Goal: Information Seeking & Learning: Learn about a topic

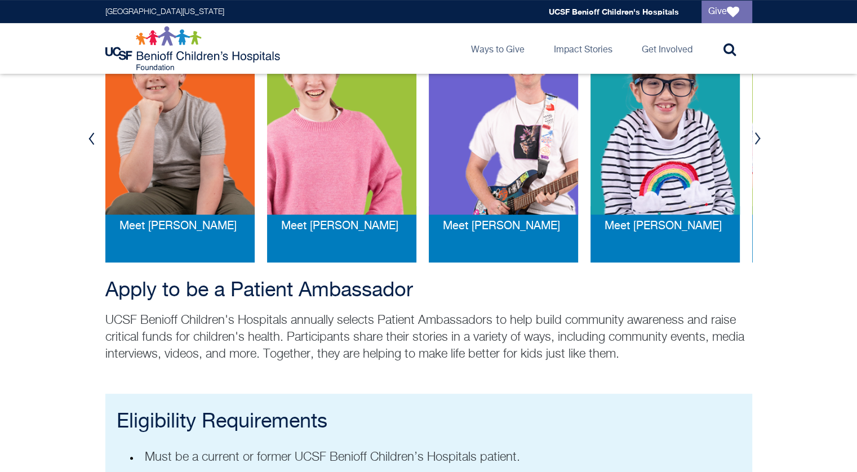
scroll to position [304, 0]
click at [755, 137] on button "Next" at bounding box center [758, 139] width 17 height 34
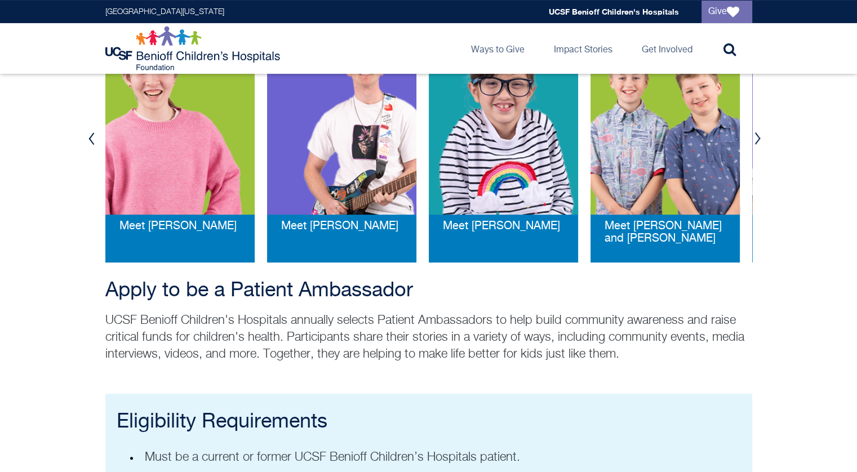
click at [755, 137] on button "Next" at bounding box center [758, 139] width 17 height 34
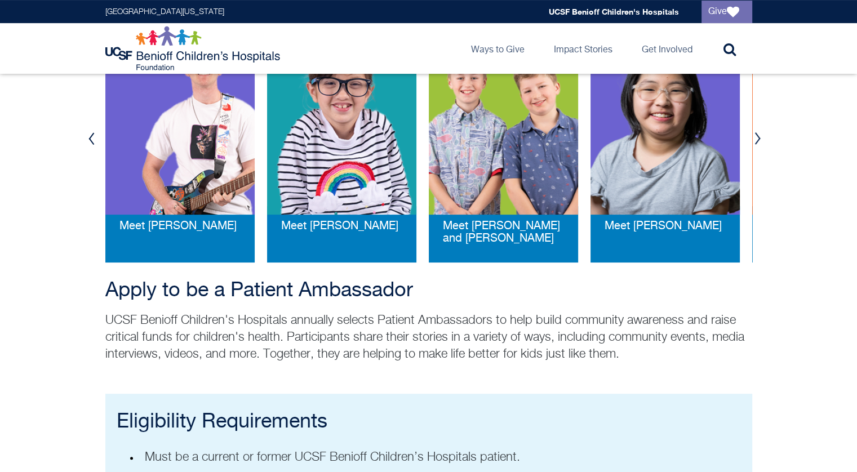
click at [755, 137] on button "Next" at bounding box center [758, 139] width 17 height 34
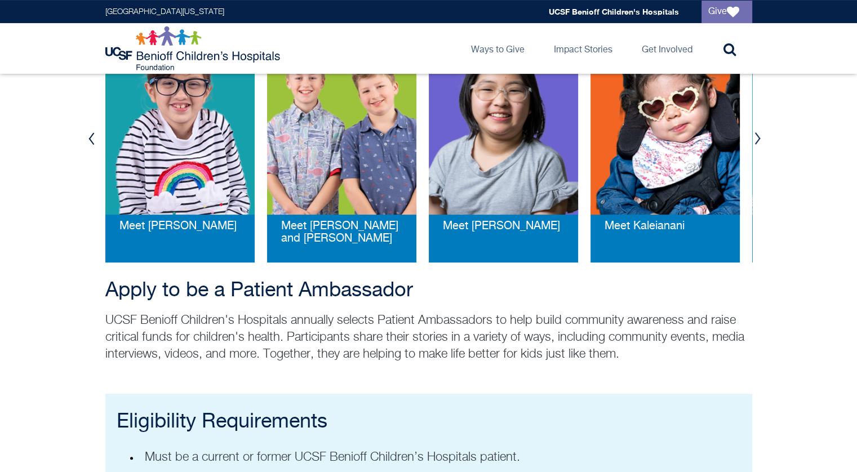
click at [755, 137] on button "Next" at bounding box center [758, 139] width 17 height 34
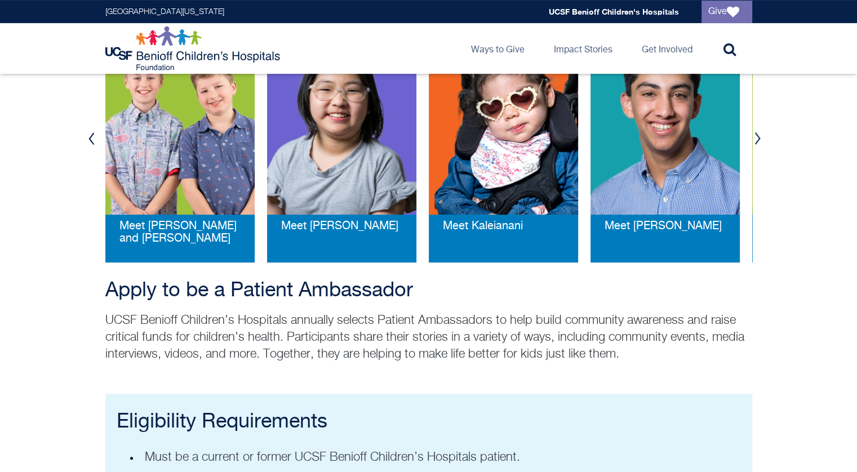
click at [753, 137] on button "Next" at bounding box center [758, 139] width 17 height 34
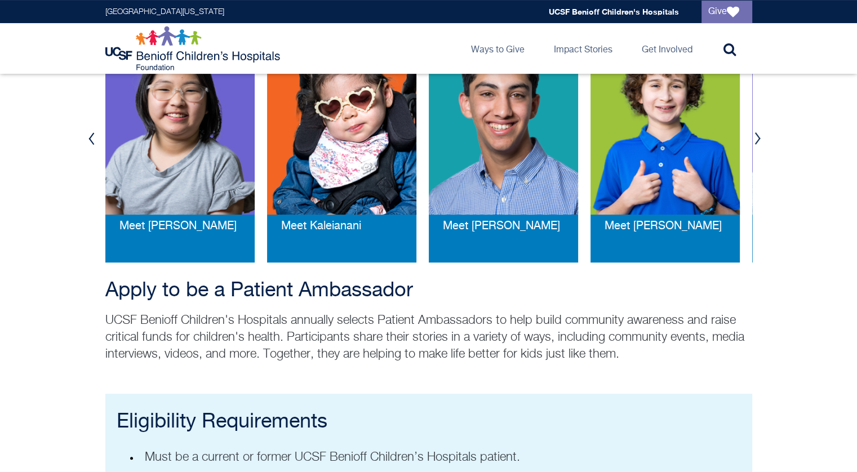
click at [753, 138] on button "Next" at bounding box center [758, 139] width 17 height 34
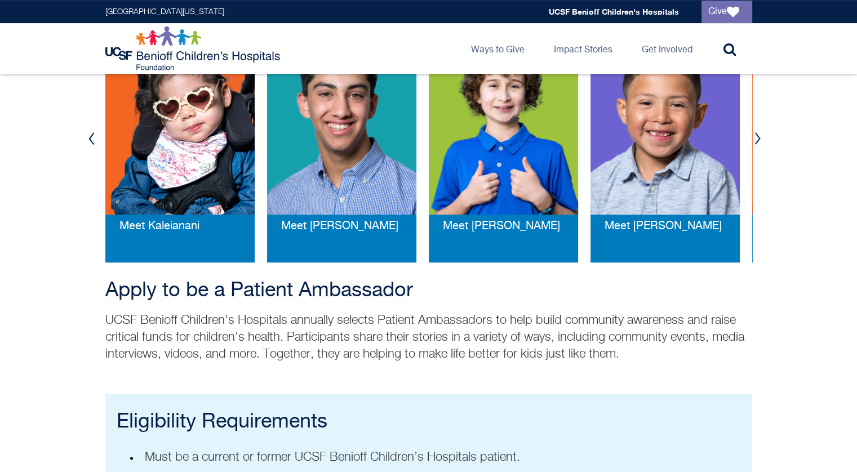
click at [753, 138] on button "Next" at bounding box center [758, 139] width 17 height 34
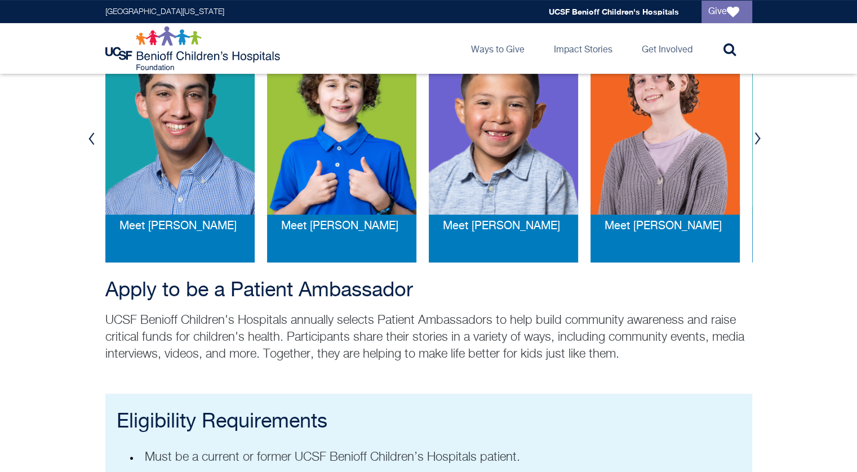
click at [753, 138] on button "Next" at bounding box center [758, 139] width 17 height 34
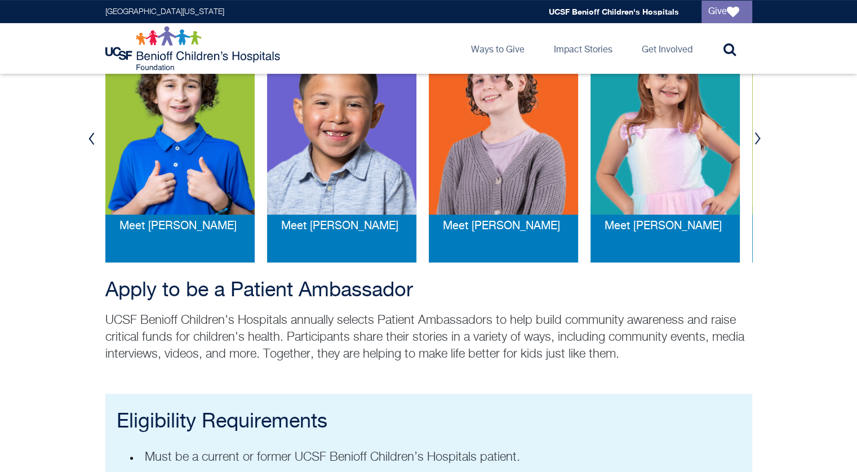
click at [753, 138] on button "Next" at bounding box center [758, 139] width 17 height 34
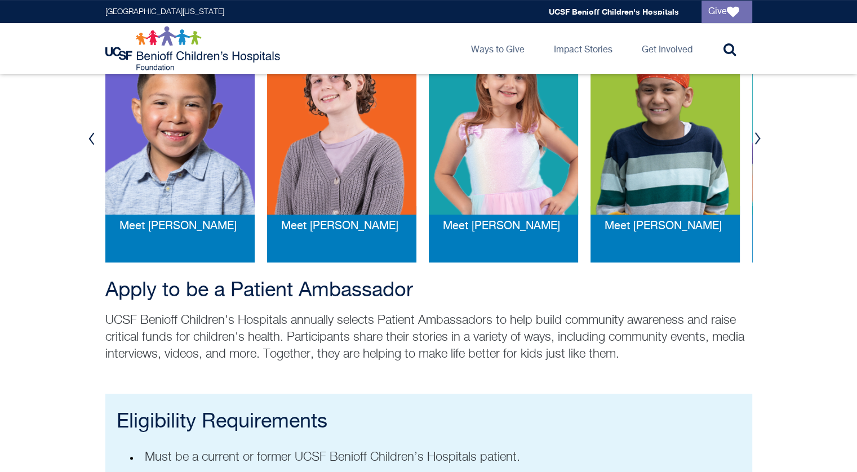
click at [753, 138] on button "Next" at bounding box center [758, 139] width 17 height 34
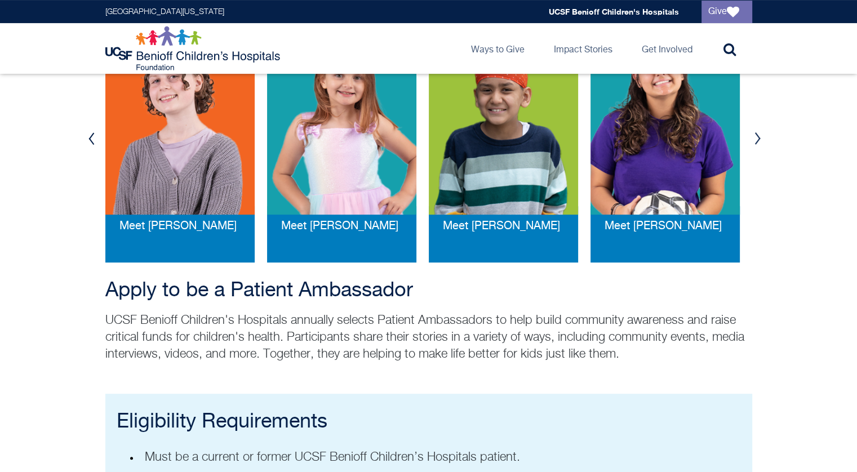
click at [753, 138] on button "Next" at bounding box center [758, 139] width 17 height 34
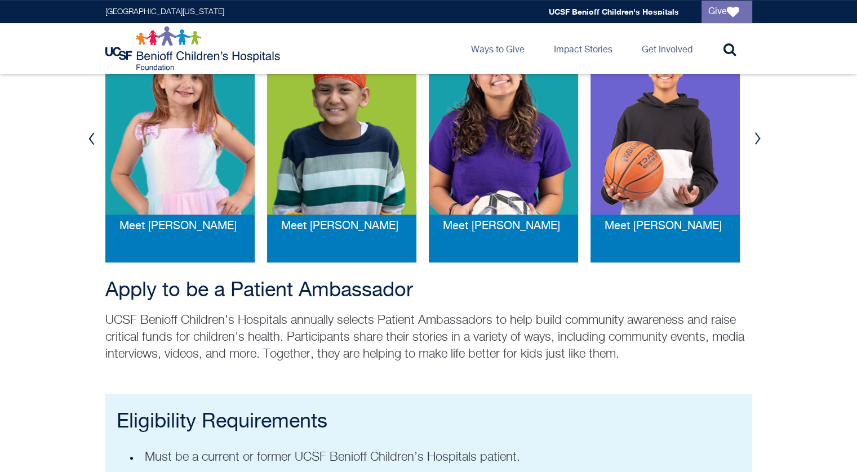
click at [753, 136] on button "Next" at bounding box center [758, 139] width 17 height 34
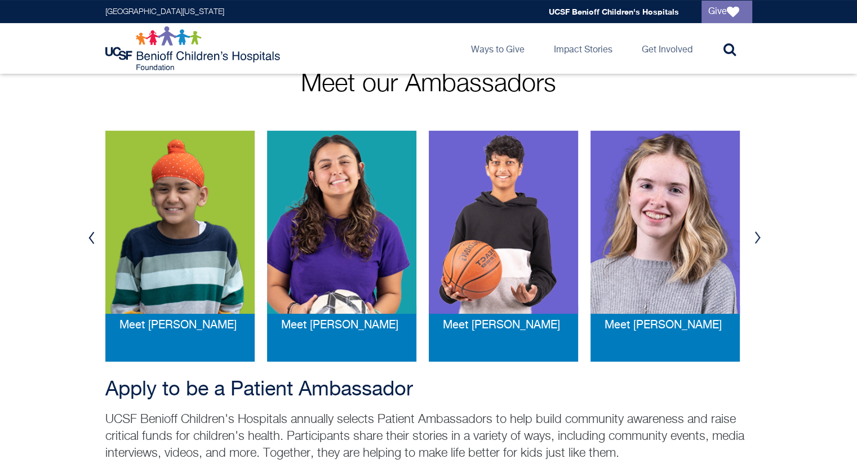
scroll to position [207, 0]
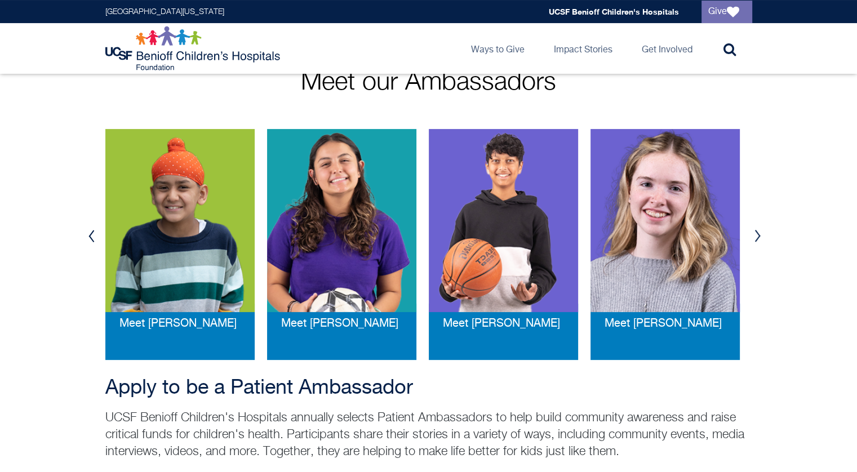
click at [517, 157] on img at bounding box center [503, 220] width 149 height 183
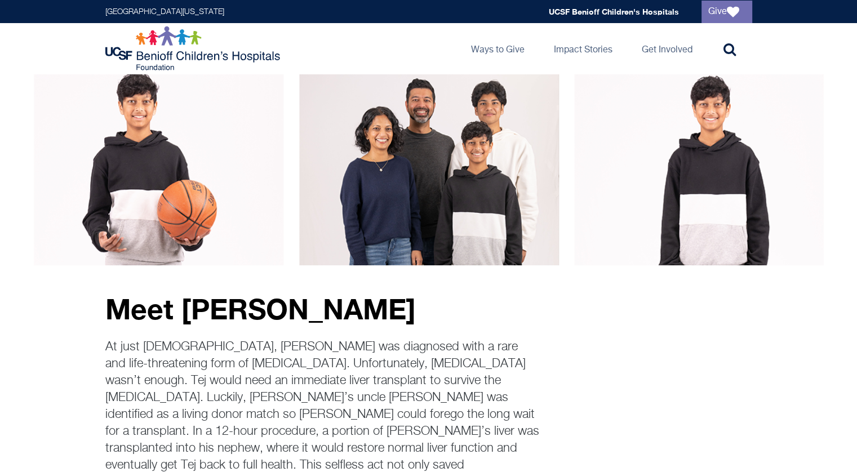
scroll to position [11, 0]
